Goal: Find specific page/section: Find specific page/section

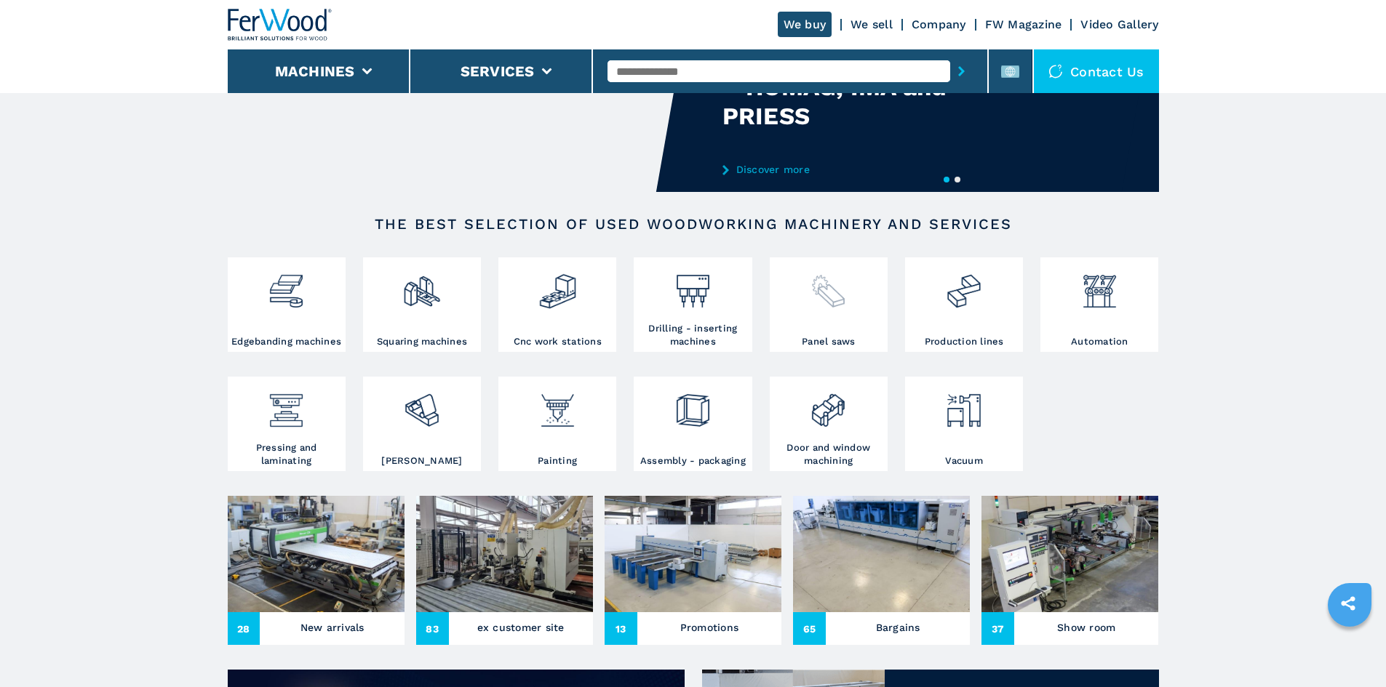
scroll to position [218, 0]
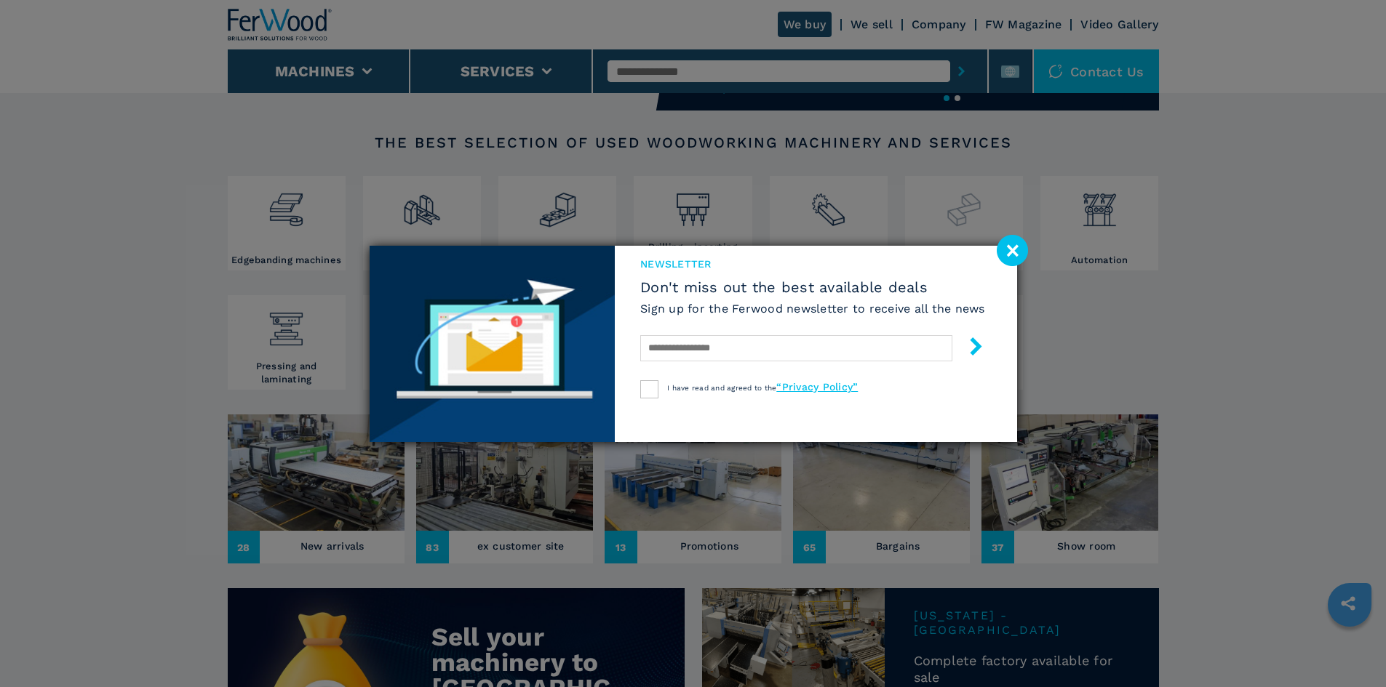
click at [1014, 252] on image at bounding box center [1012, 250] width 31 height 31
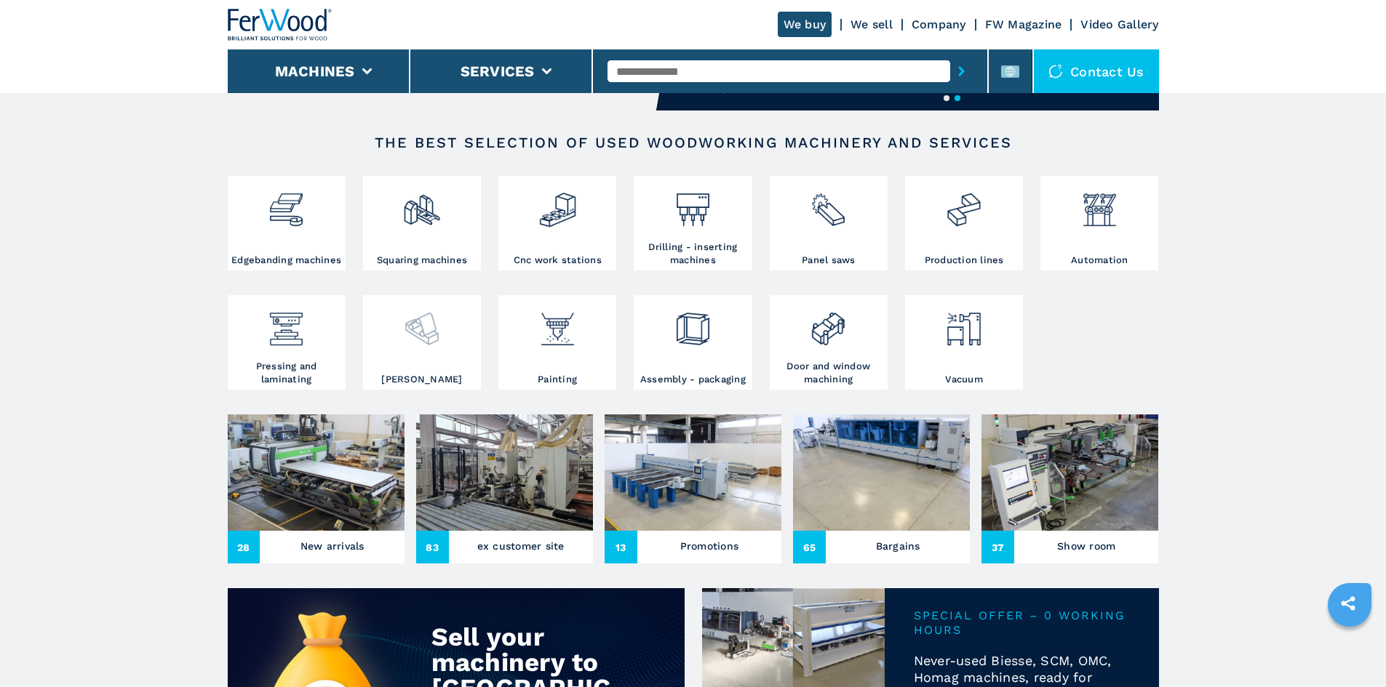
click at [443, 364] on div at bounding box center [422, 336] width 111 height 74
click at [428, 348] on img at bounding box center [421, 323] width 39 height 49
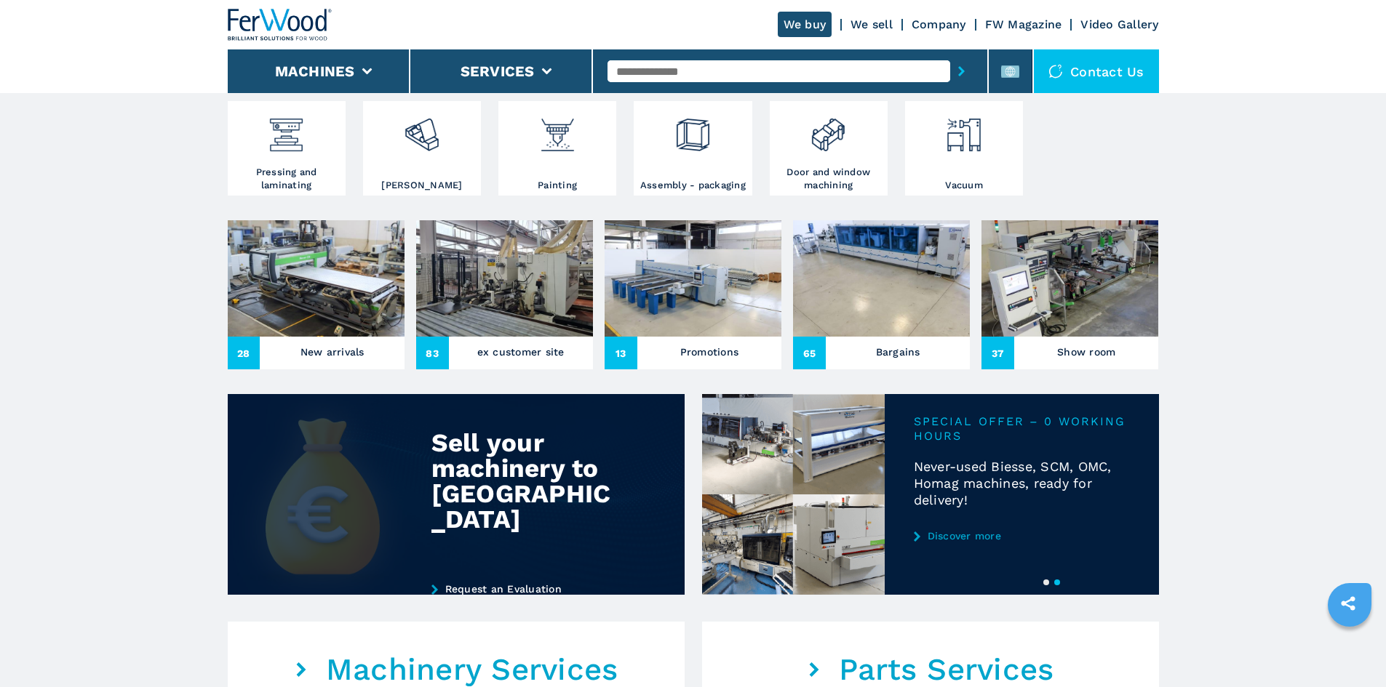
scroll to position [73, 0]
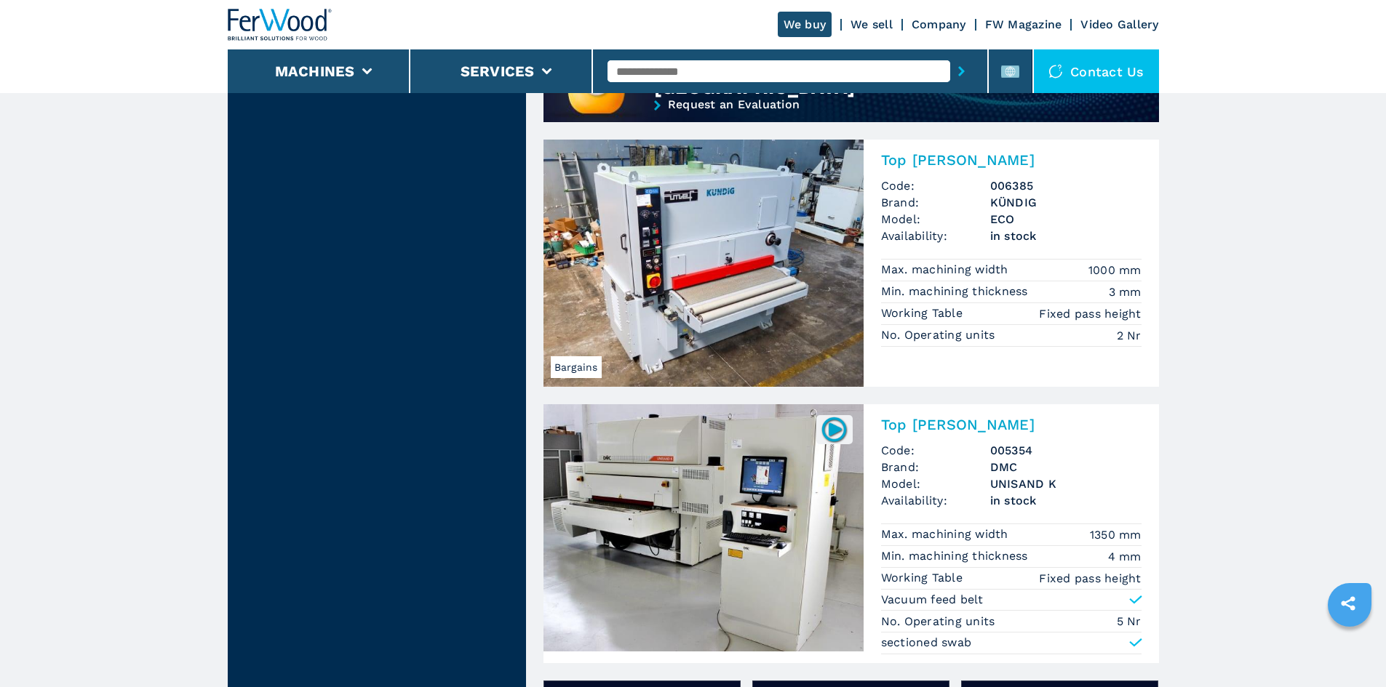
scroll to position [582, 0]
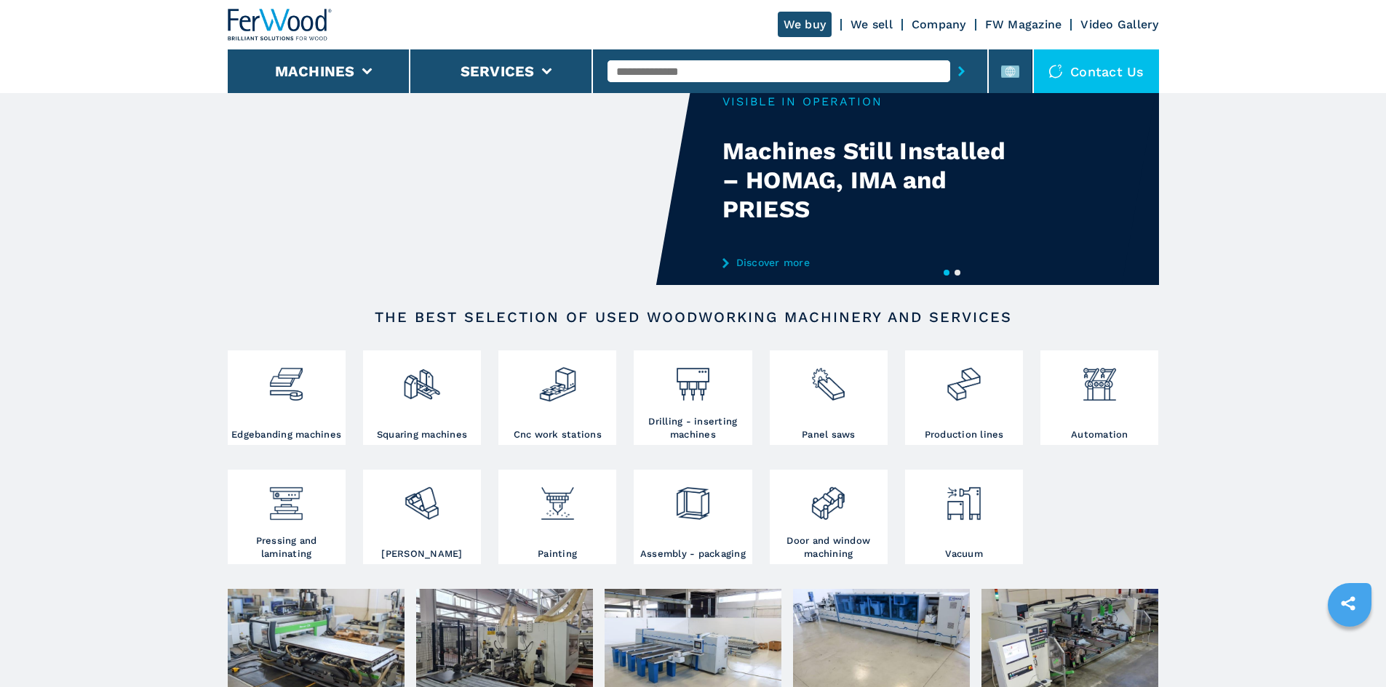
scroll to position [218, 0]
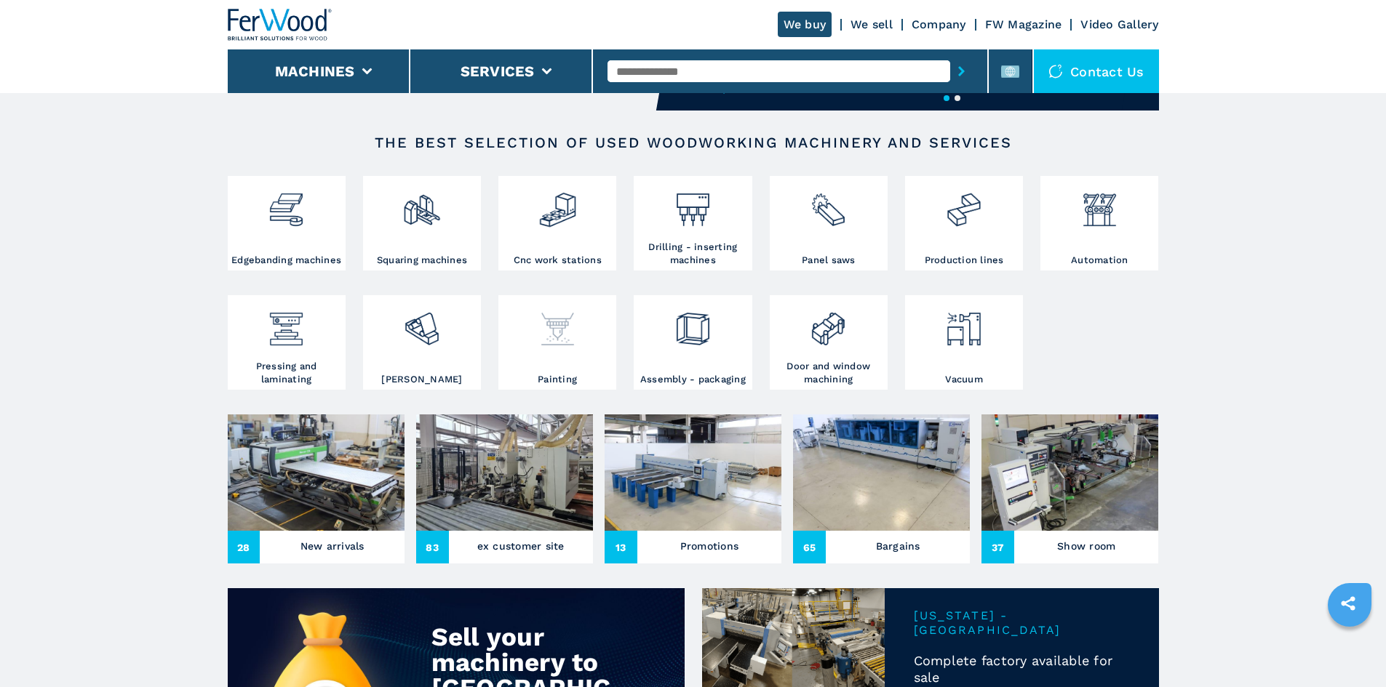
click at [556, 348] on img at bounding box center [557, 323] width 39 height 49
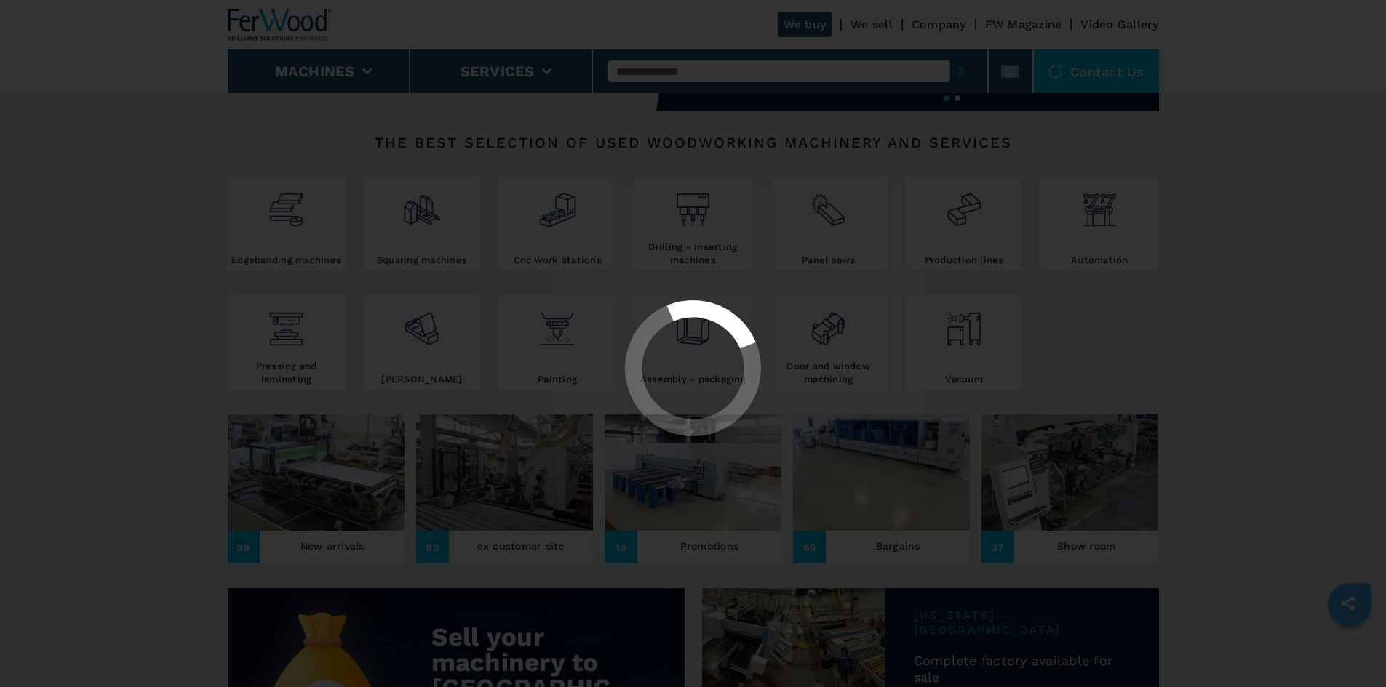
select select "********"
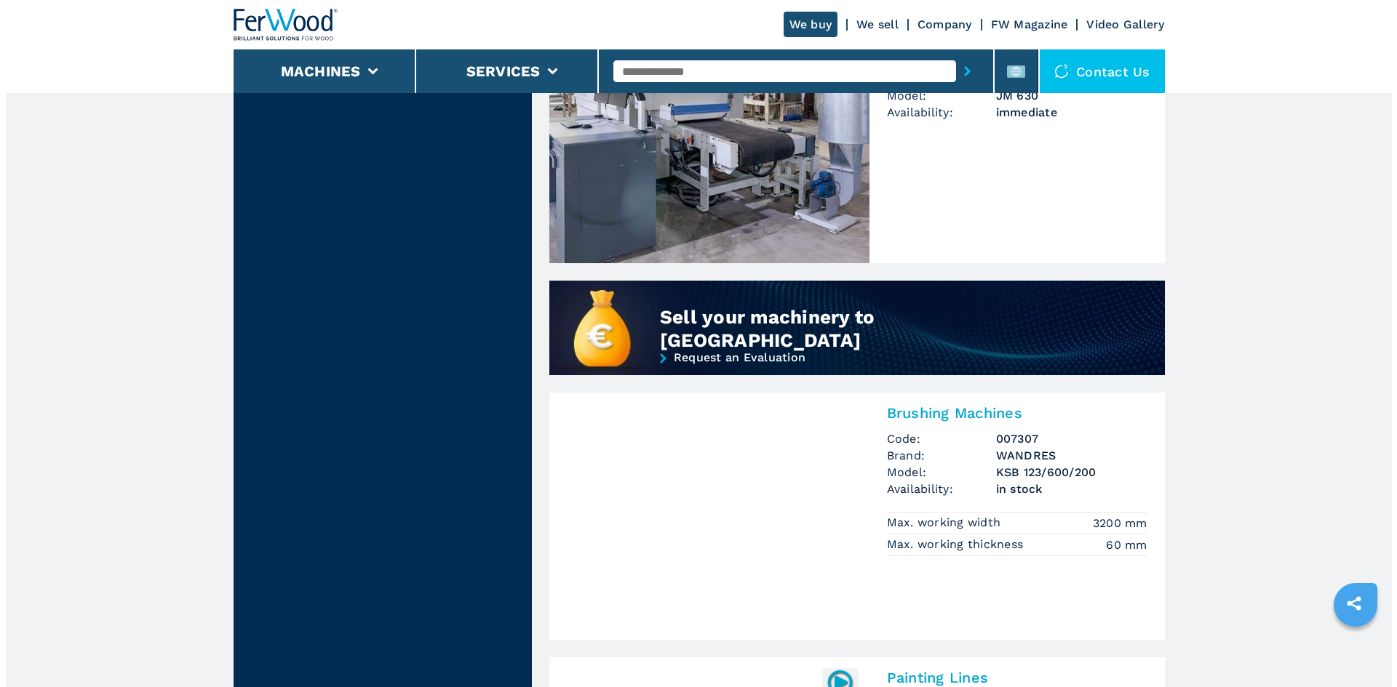
scroll to position [582, 0]
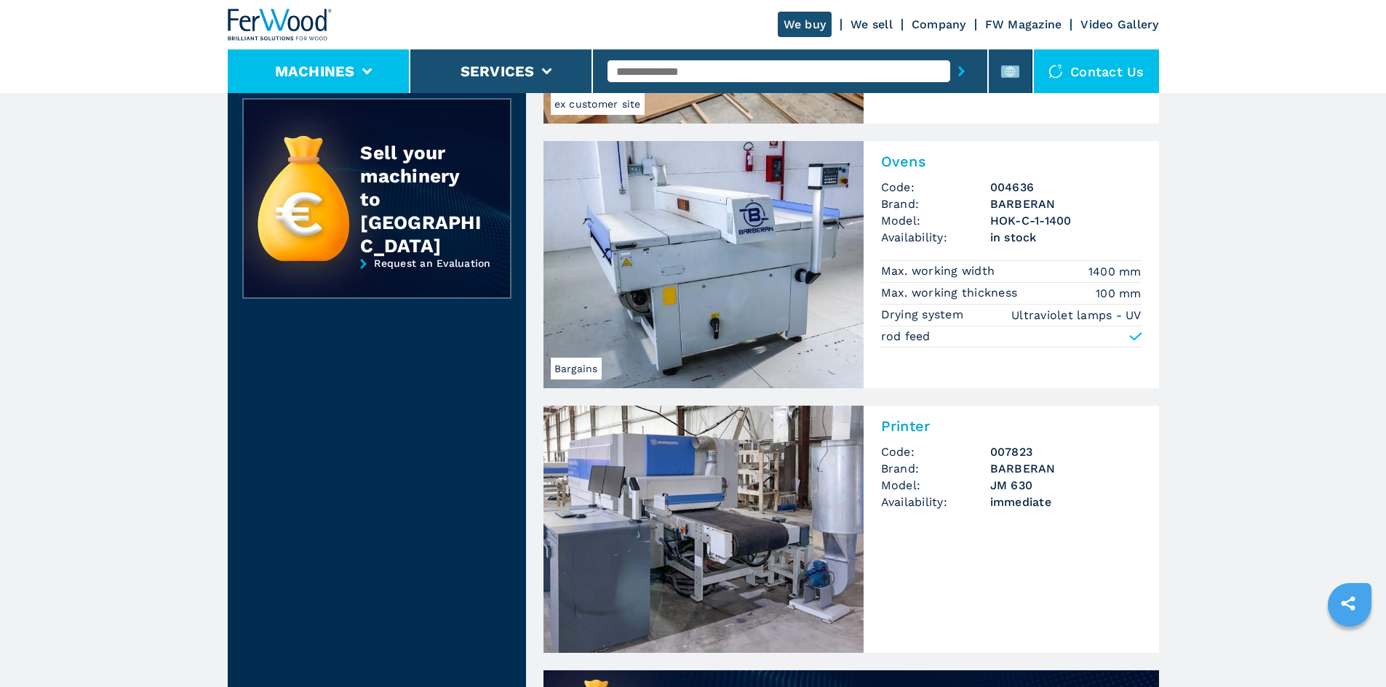
click at [342, 70] on button "Machines" at bounding box center [315, 71] width 80 height 17
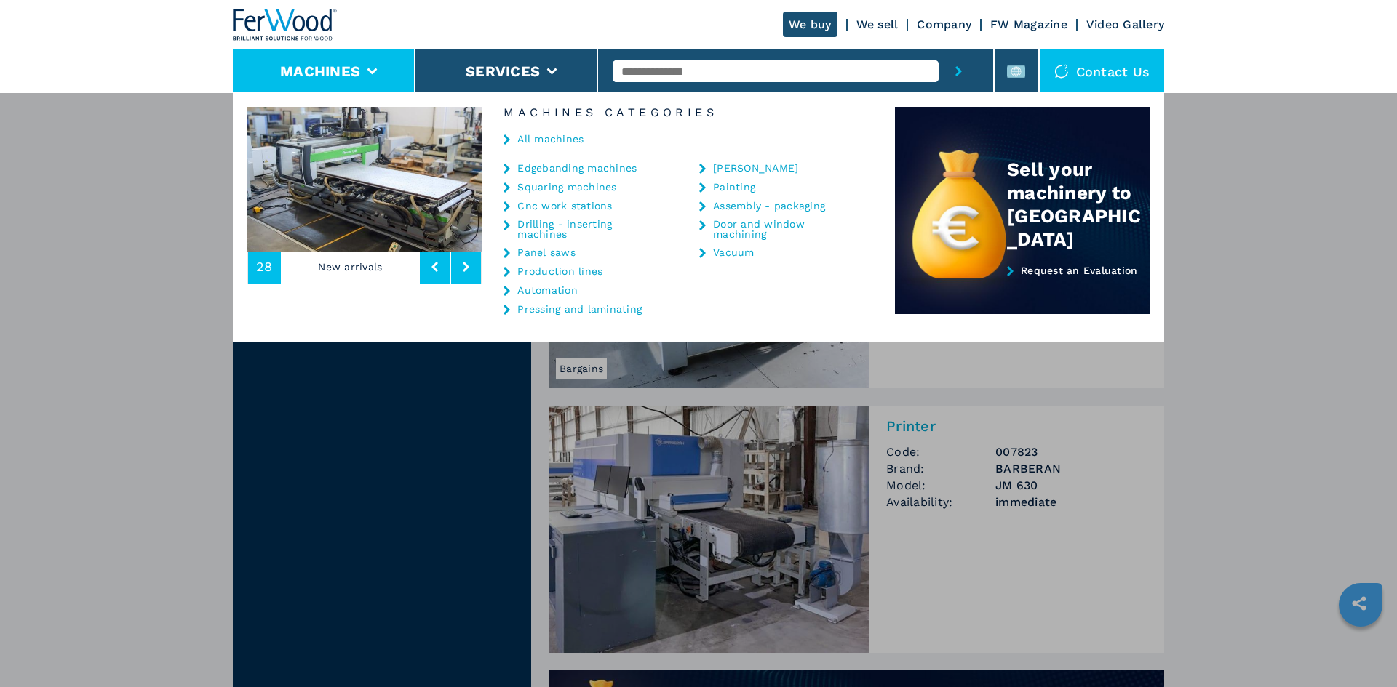
click at [738, 209] on link "Assembly - packaging" at bounding box center [769, 206] width 112 height 10
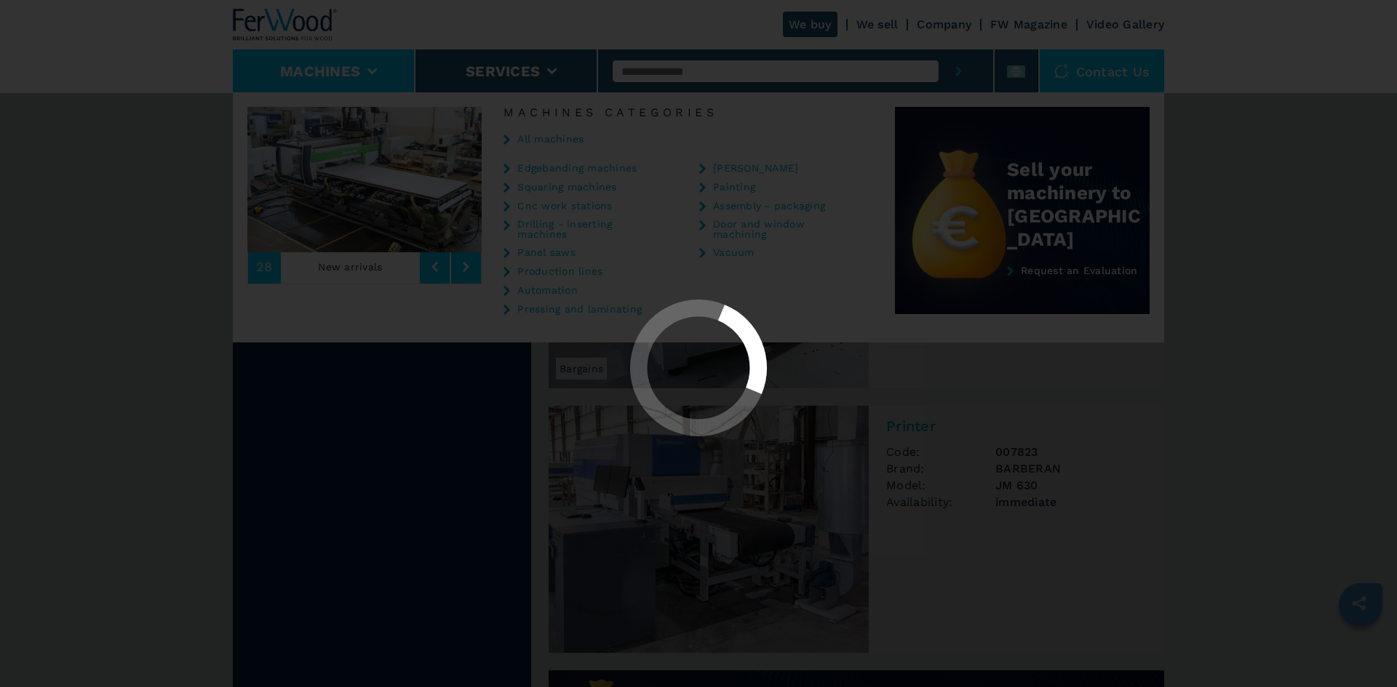
scroll to position [0, 0]
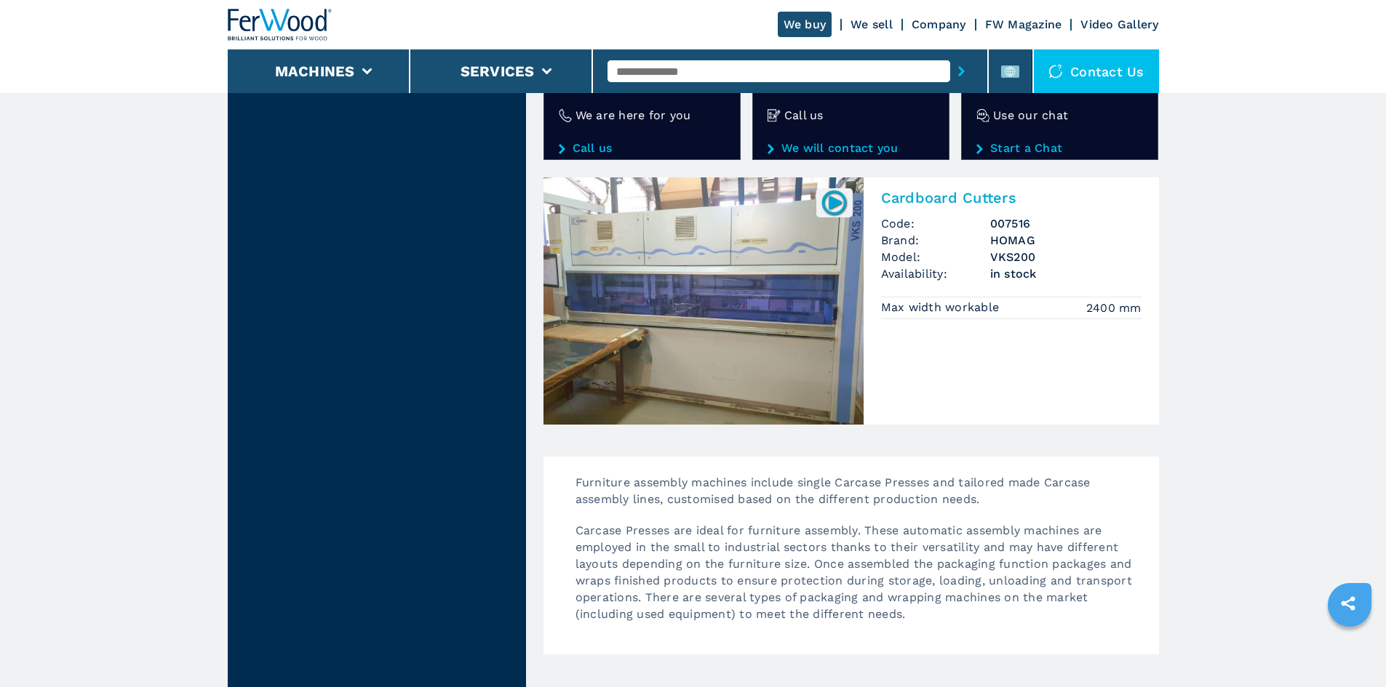
scroll to position [2764, 0]
